Goal: Find specific page/section: Find specific page/section

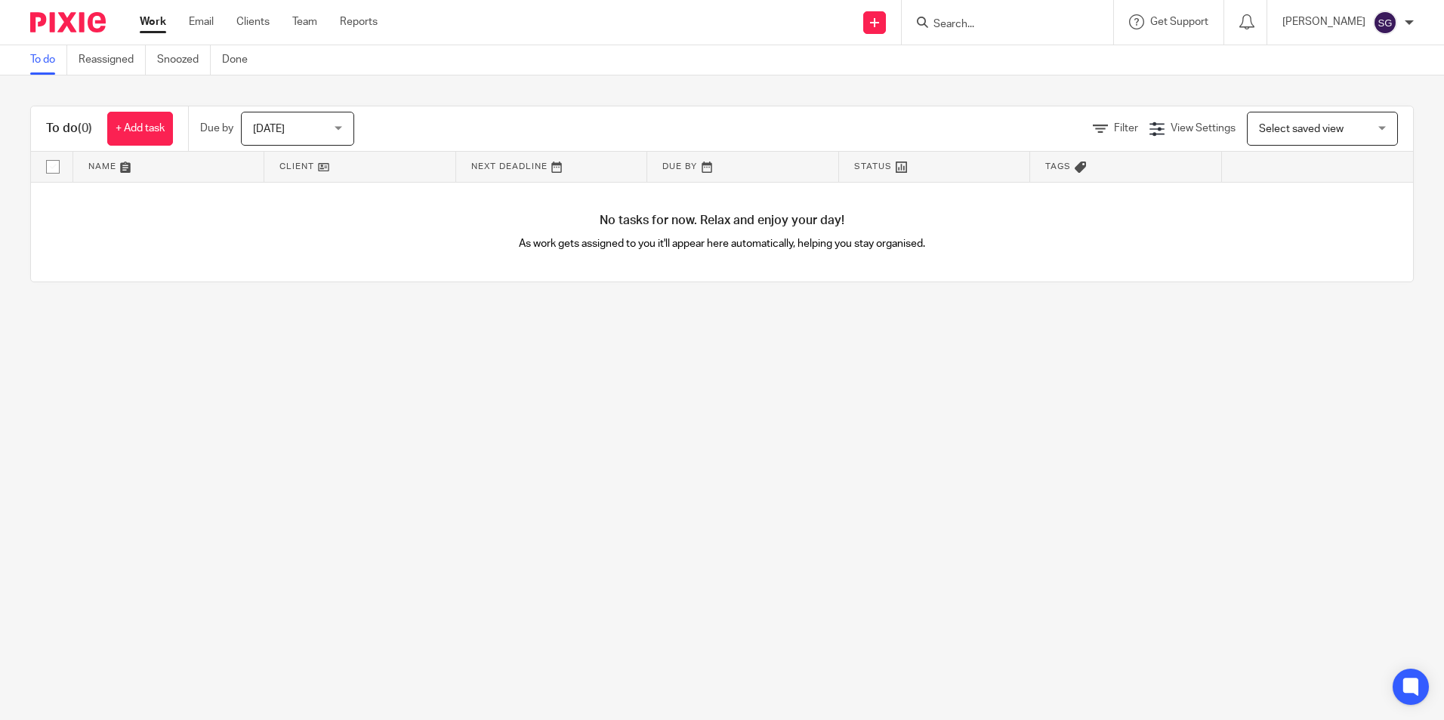
click at [1025, 20] on input "Search" at bounding box center [1000, 25] width 136 height 14
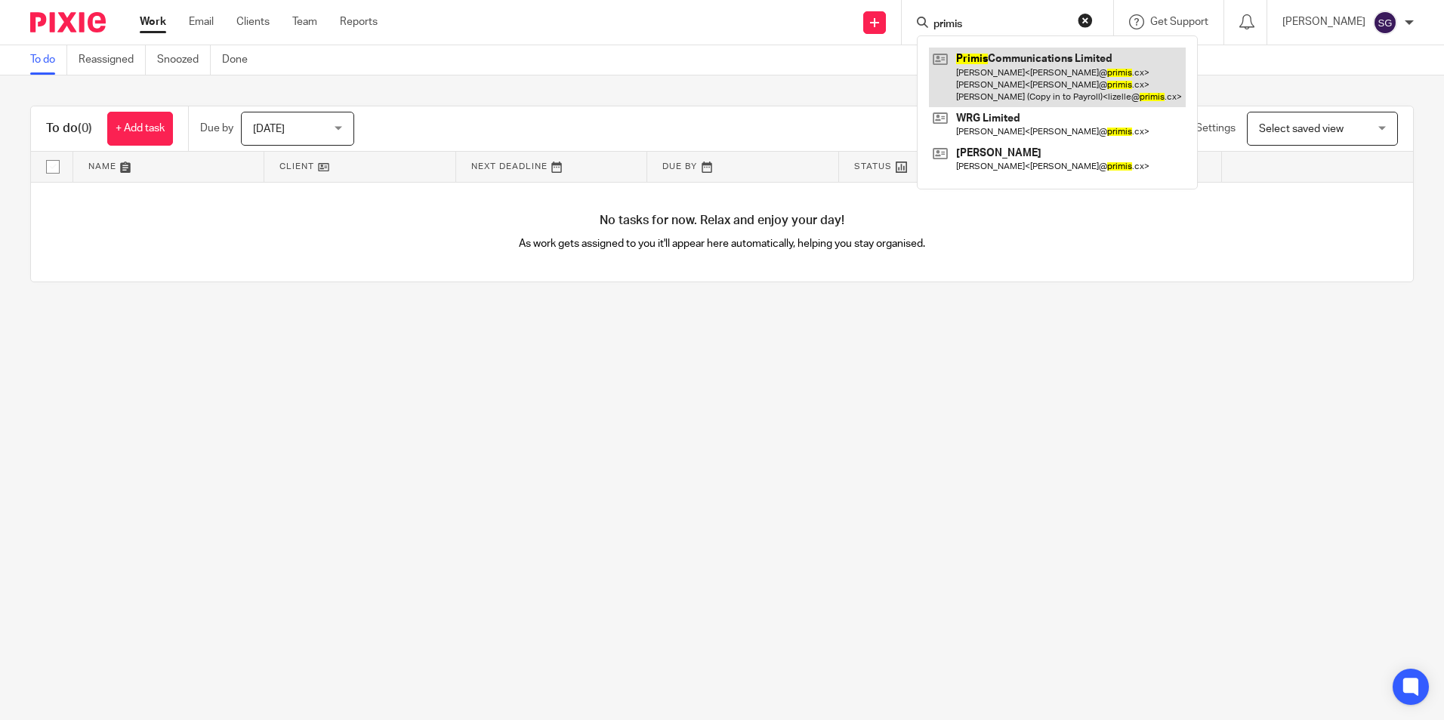
type input "primis"
click at [1006, 62] on link at bounding box center [1057, 78] width 257 height 60
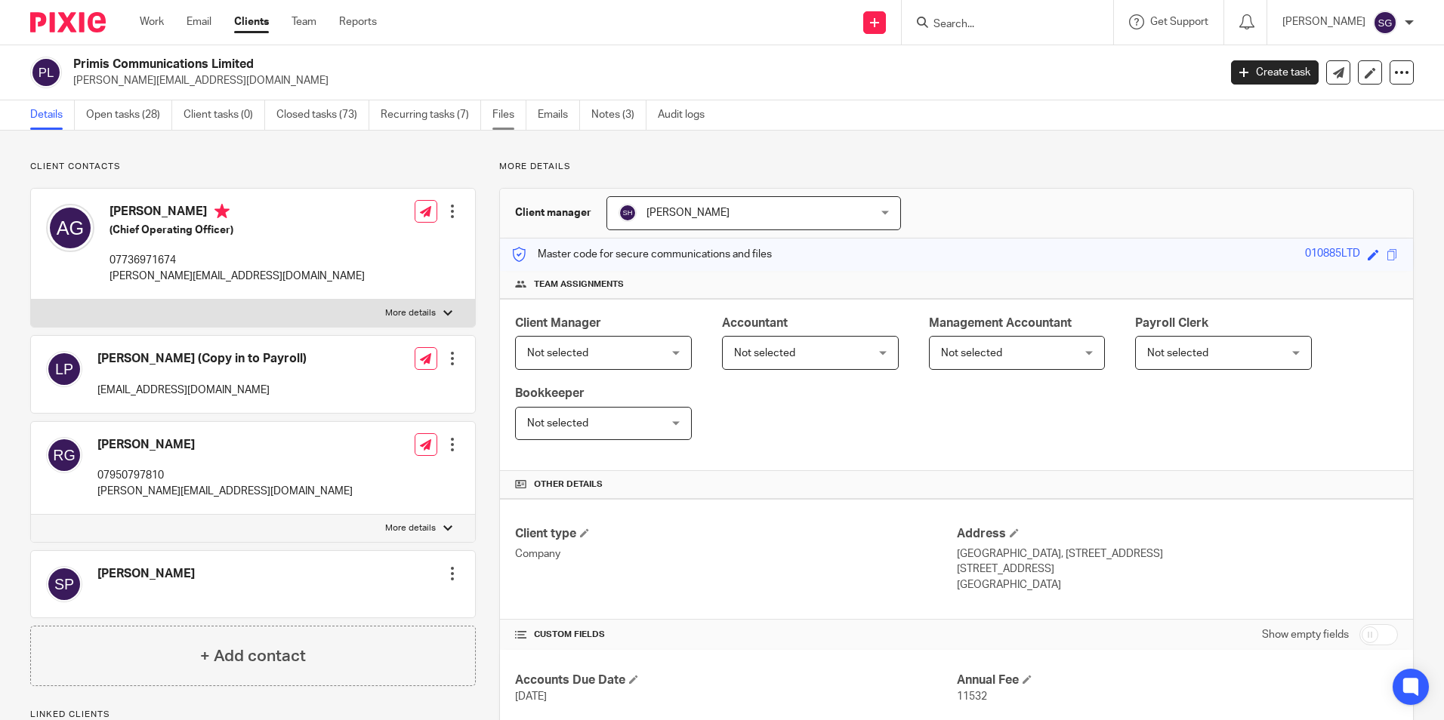
click at [495, 119] on link "Files" at bounding box center [509, 114] width 34 height 29
click at [501, 116] on link "Files" at bounding box center [509, 114] width 34 height 29
